Goal: Task Accomplishment & Management: Complete application form

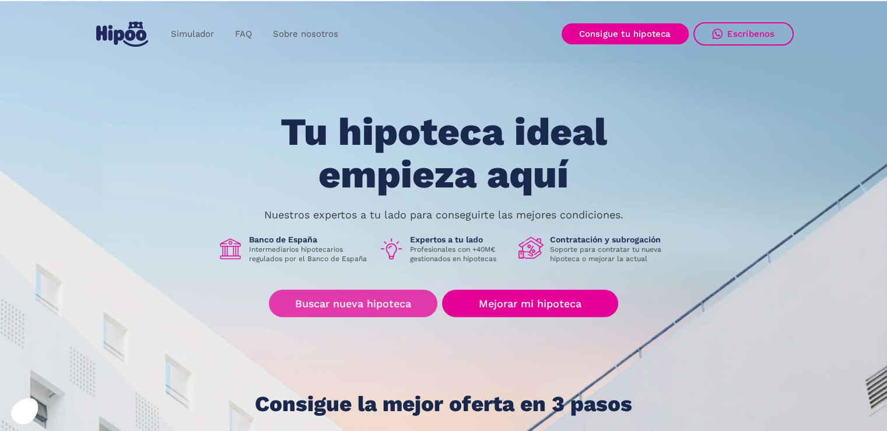
click at [327, 310] on link "Buscar nueva hipoteca" at bounding box center [353, 302] width 169 height 27
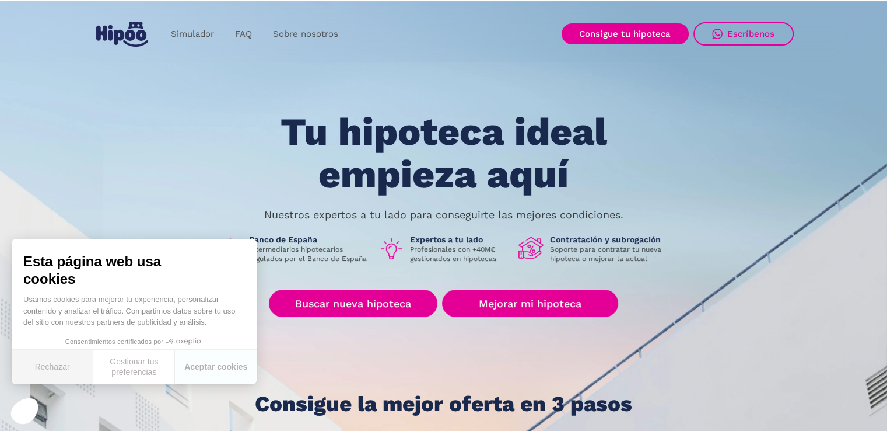
click at [75, 368] on button "Rechazar" at bounding box center [53, 366] width 82 height 34
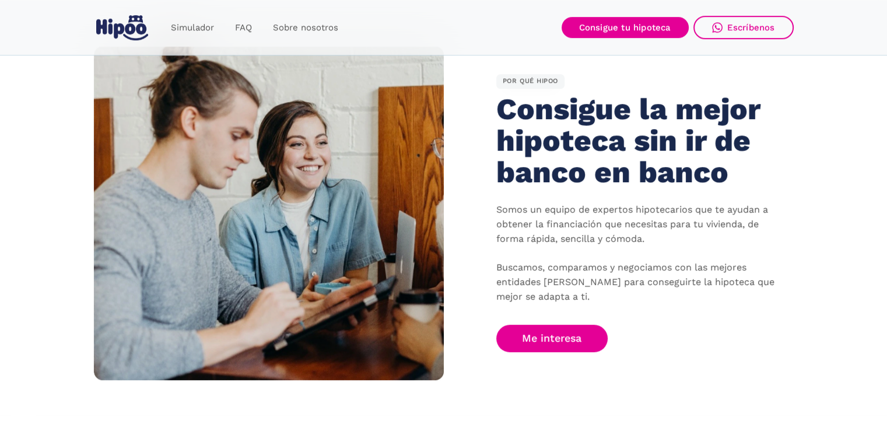
scroll to position [700, 0]
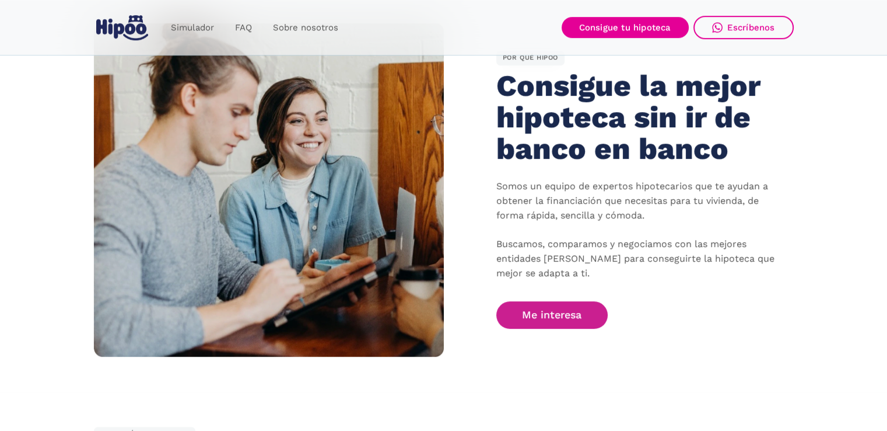
click at [557, 320] on link "Me interesa" at bounding box center [553, 314] width 112 height 27
